Goal: Information Seeking & Learning: Learn about a topic

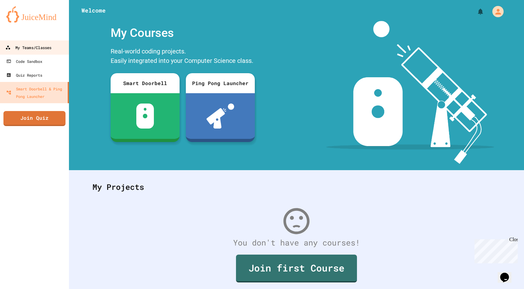
click at [25, 49] on div "My Teams/Classes" at bounding box center [28, 48] width 46 height 8
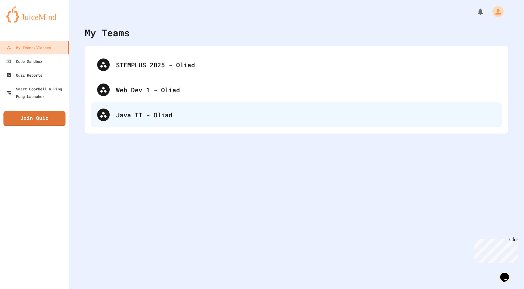
click at [133, 118] on div "Java II - Oliad" at bounding box center [306, 114] width 380 height 9
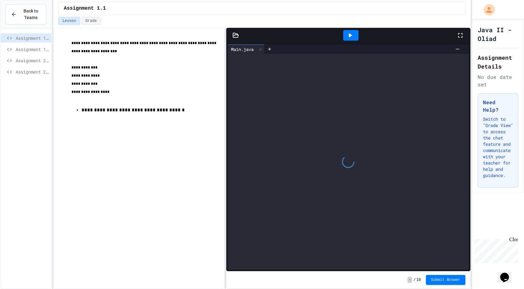
click at [28, 60] on span "Assignment 2.1" at bounding box center [32, 60] width 33 height 7
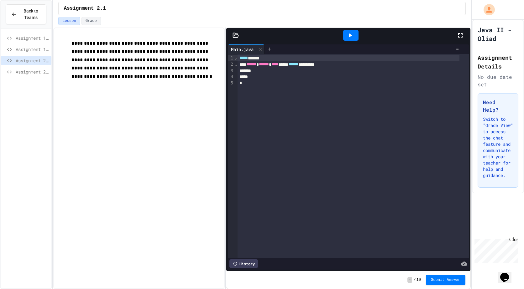
click at [271, 48] on icon at bounding box center [269, 49] width 5 height 5
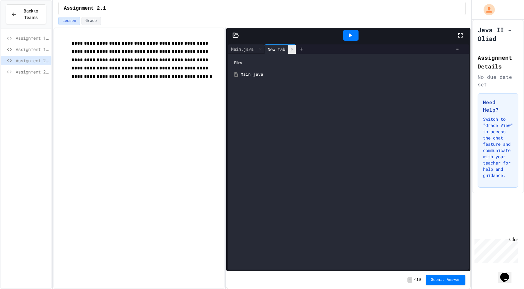
click at [294, 48] on icon at bounding box center [292, 49] width 4 height 4
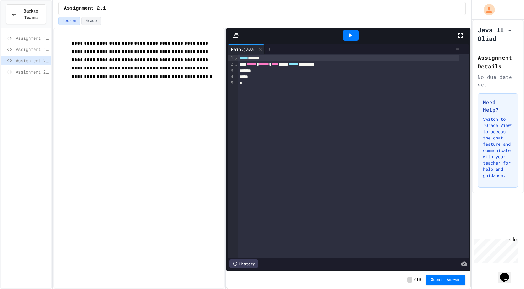
click at [269, 48] on icon at bounding box center [269, 49] width 5 height 5
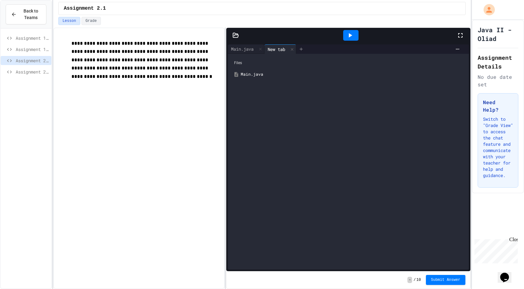
click at [301, 47] on icon at bounding box center [300, 49] width 5 height 5
click at [324, 49] on icon at bounding box center [323, 49] width 4 height 4
click at [294, 49] on icon at bounding box center [292, 49] width 4 height 4
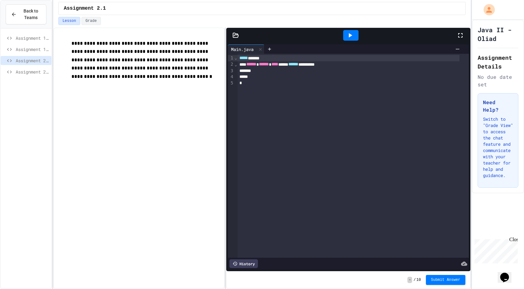
click at [236, 35] on icon at bounding box center [235, 35] width 5 height 4
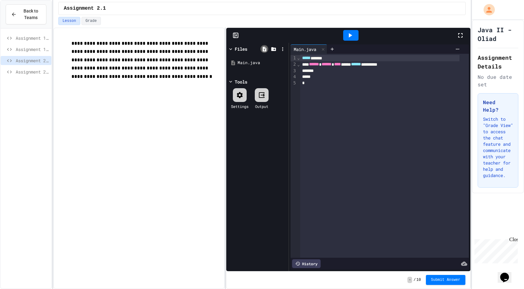
click at [266, 46] on icon at bounding box center [264, 49] width 6 height 6
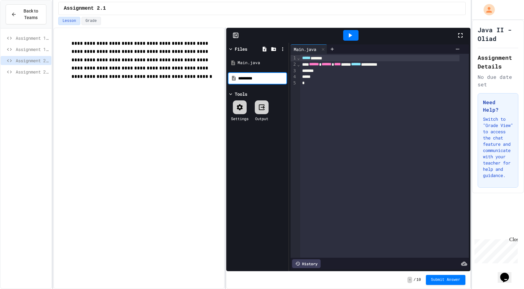
type input "*********"
click at [243, 75] on div "book.java" at bounding box center [258, 74] width 42 height 6
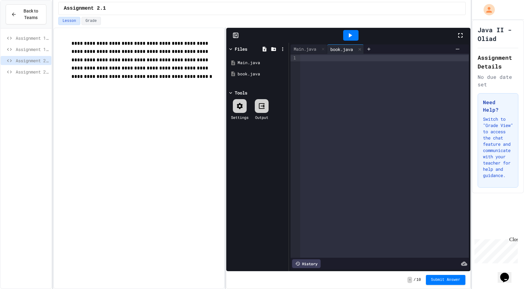
click at [233, 45] on div "Files" at bounding box center [257, 48] width 59 height 9
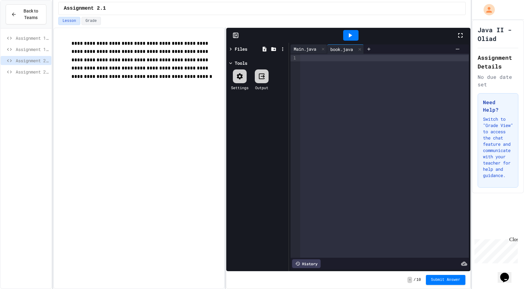
click at [306, 48] on div "Main.java" at bounding box center [304, 49] width 29 height 7
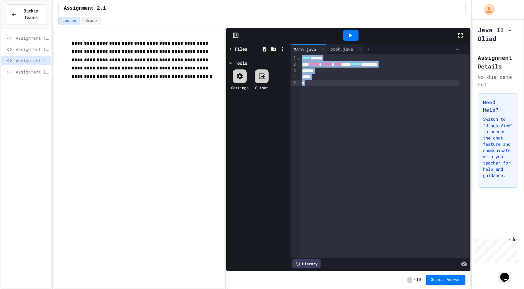
drag, startPoint x: 301, startPoint y: 60, endPoint x: 403, endPoint y: 83, distance: 104.1
click at [403, 83] on div "**********" at bounding box center [384, 156] width 168 height 204
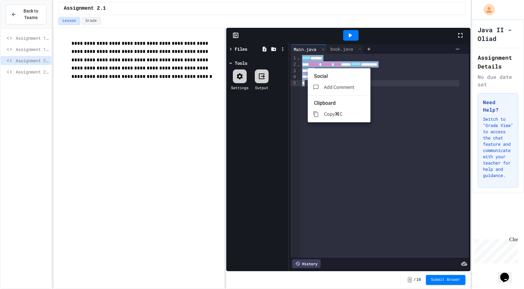
click at [329, 111] on span "Copy" at bounding box center [329, 114] width 11 height 7
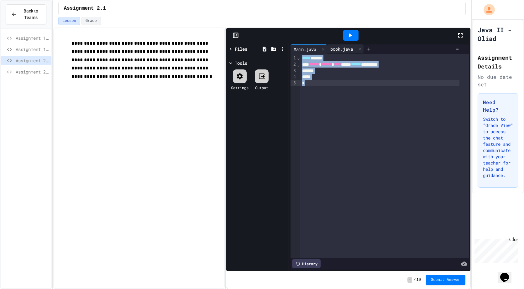
click at [339, 47] on div "book.java" at bounding box center [341, 49] width 29 height 7
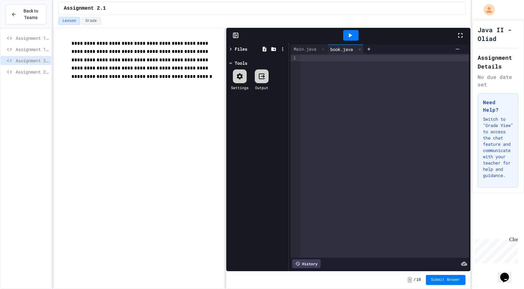
click at [319, 60] on div at bounding box center [384, 58] width 168 height 6
click at [324, 58] on div "***** ******" at bounding box center [379, 58] width 159 height 6
click at [325, 59] on div "***** ******" at bounding box center [379, 58] width 159 height 6
click at [28, 50] on span "Assignment 1.2" at bounding box center [32, 49] width 33 height 7
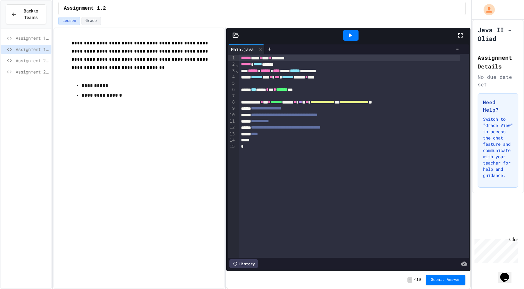
click at [32, 58] on span "Assignment 2.1" at bounding box center [32, 60] width 33 height 7
